Goal: Check status: Check status

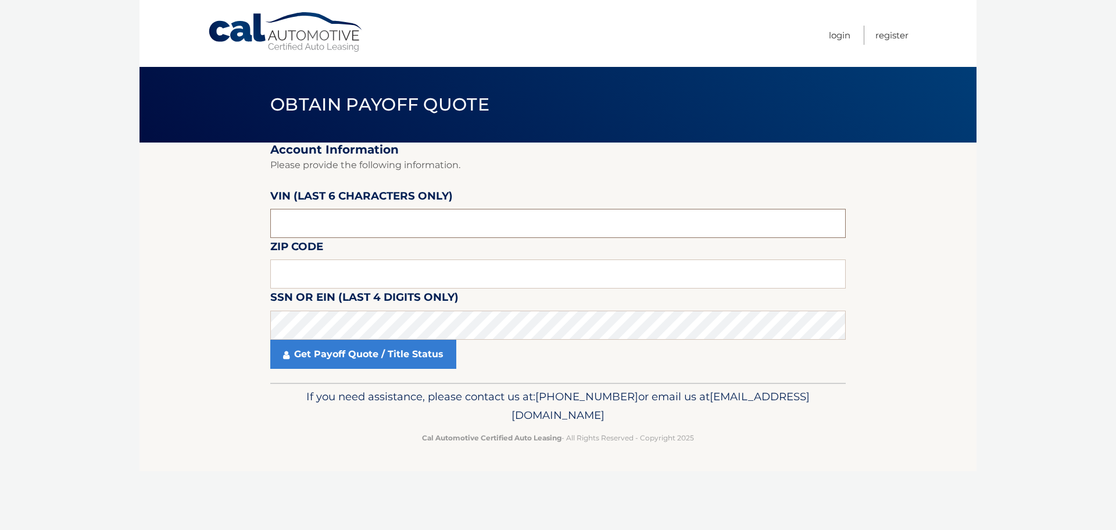
click at [361, 223] on input "text" at bounding box center [558, 223] width 576 height 29
type input "020414"
click at [301, 283] on input "text" at bounding box center [558, 273] width 576 height 29
click at [184, 326] on section "Account Information Please provide the following information. VIN (last 6 chara…" at bounding box center [558, 262] width 837 height 240
click at [289, 277] on input "text" at bounding box center [558, 273] width 576 height 29
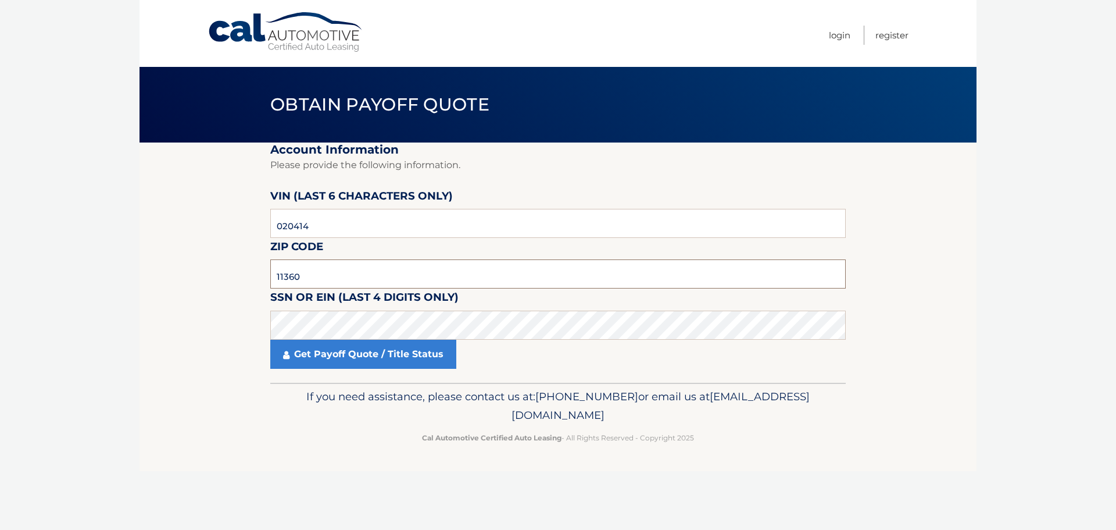
type input "11360"
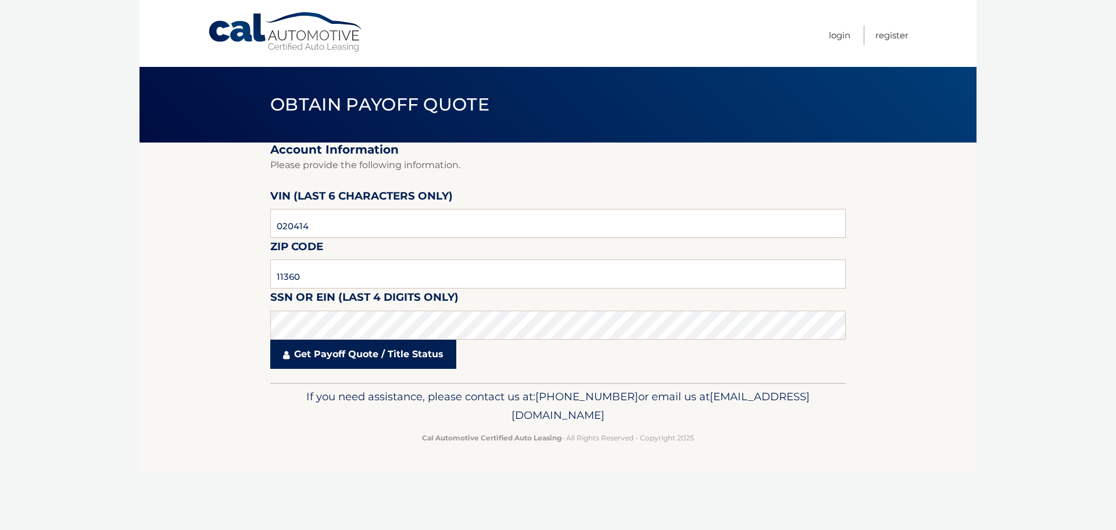
click at [314, 353] on link "Get Payoff Quote / Title Status" at bounding box center [363, 354] width 186 height 29
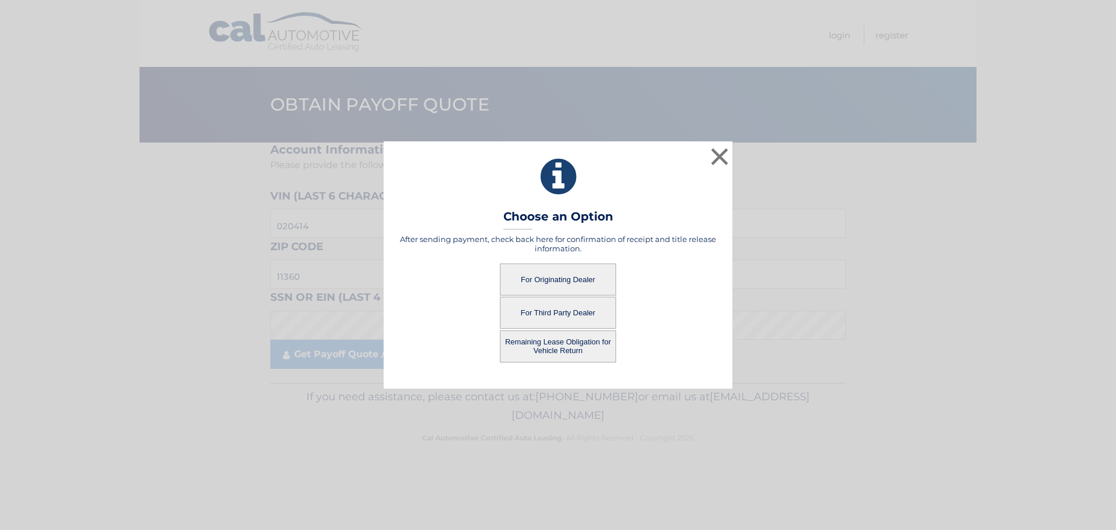
click at [577, 275] on button "For Originating Dealer" at bounding box center [558, 279] width 116 height 32
click at [532, 278] on button "For Originating Dealer" at bounding box center [558, 279] width 116 height 32
